Goal: Transaction & Acquisition: Purchase product/service

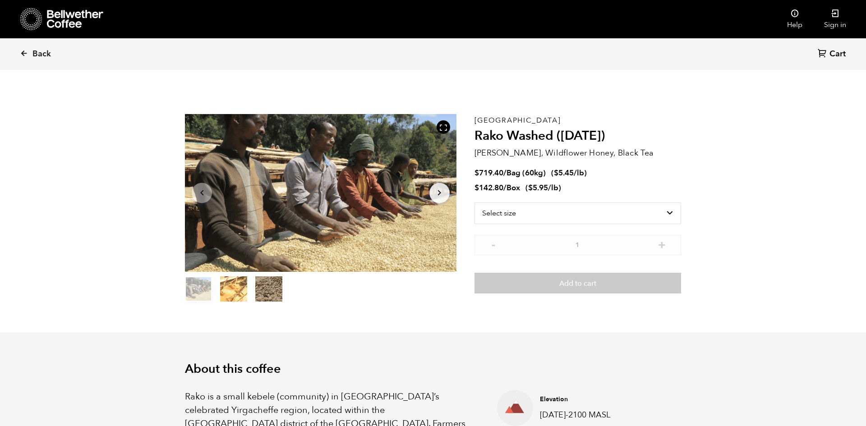
scroll to position [392, 480]
click at [25, 55] on icon at bounding box center [24, 53] width 8 height 8
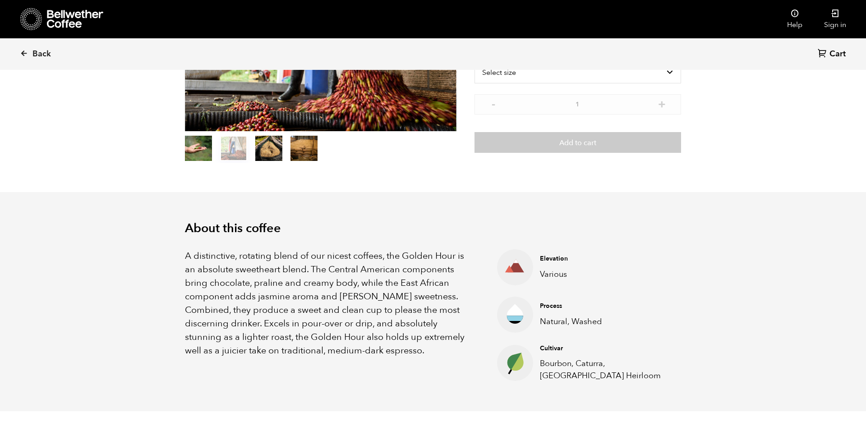
scroll to position [140, 0]
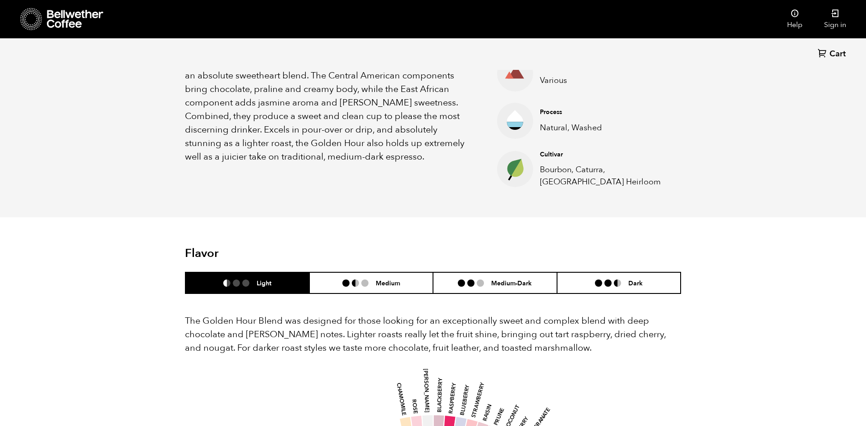
scroll to position [334, 0]
